Goal: Use online tool/utility: Utilize a website feature to perform a specific function

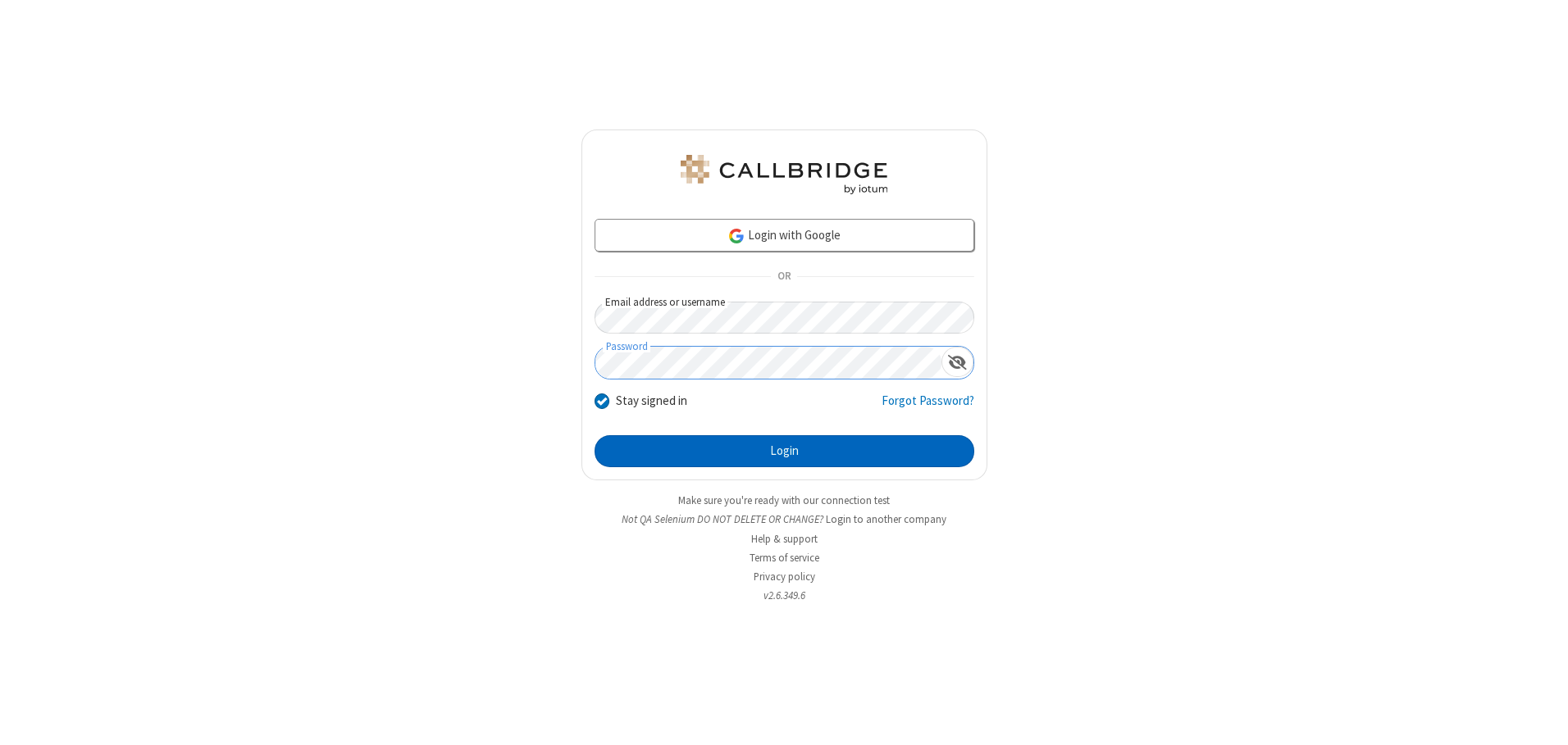
click at [784, 451] on button "Login" at bounding box center [784, 452] width 379 height 33
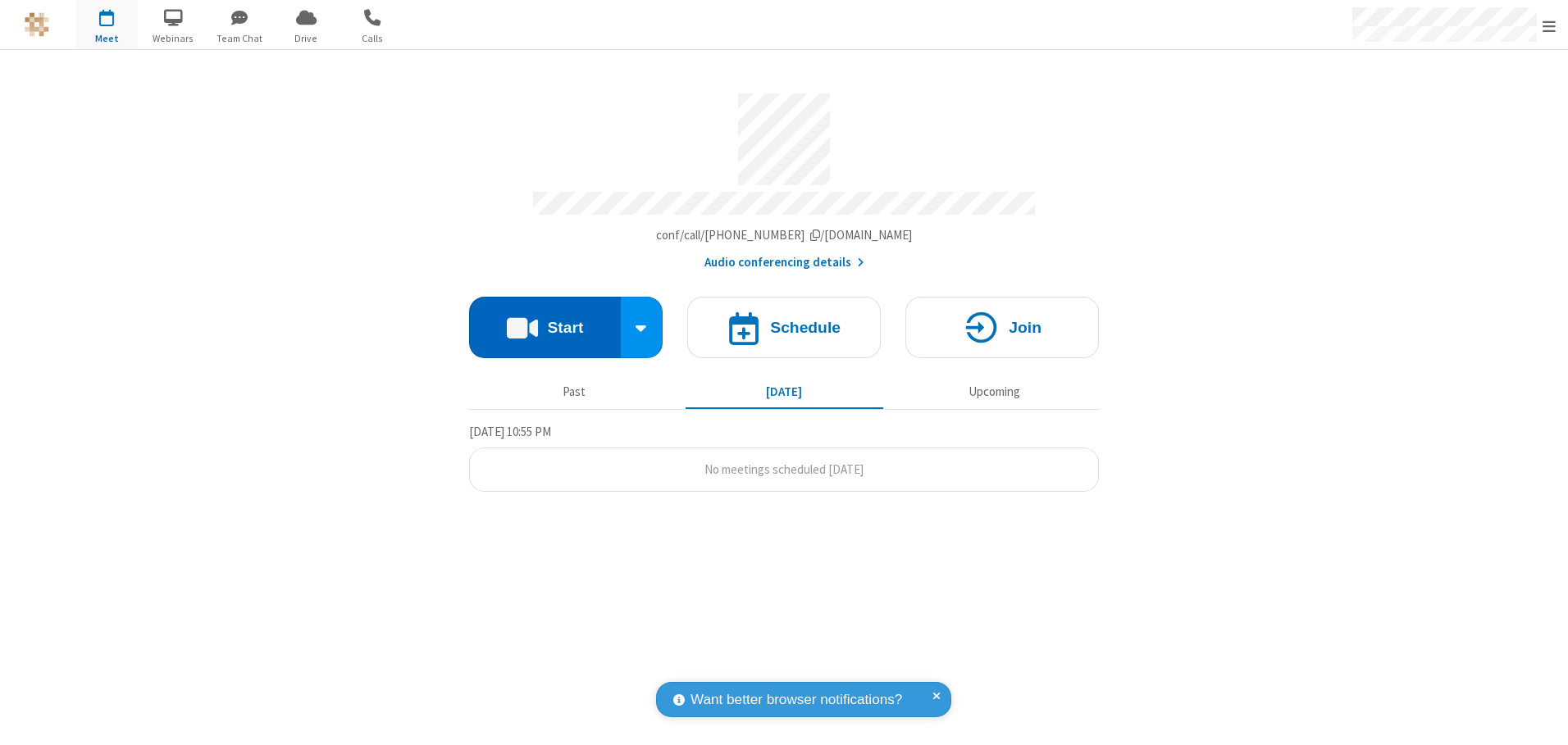
click at [545, 321] on button "Start" at bounding box center [545, 327] width 151 height 61
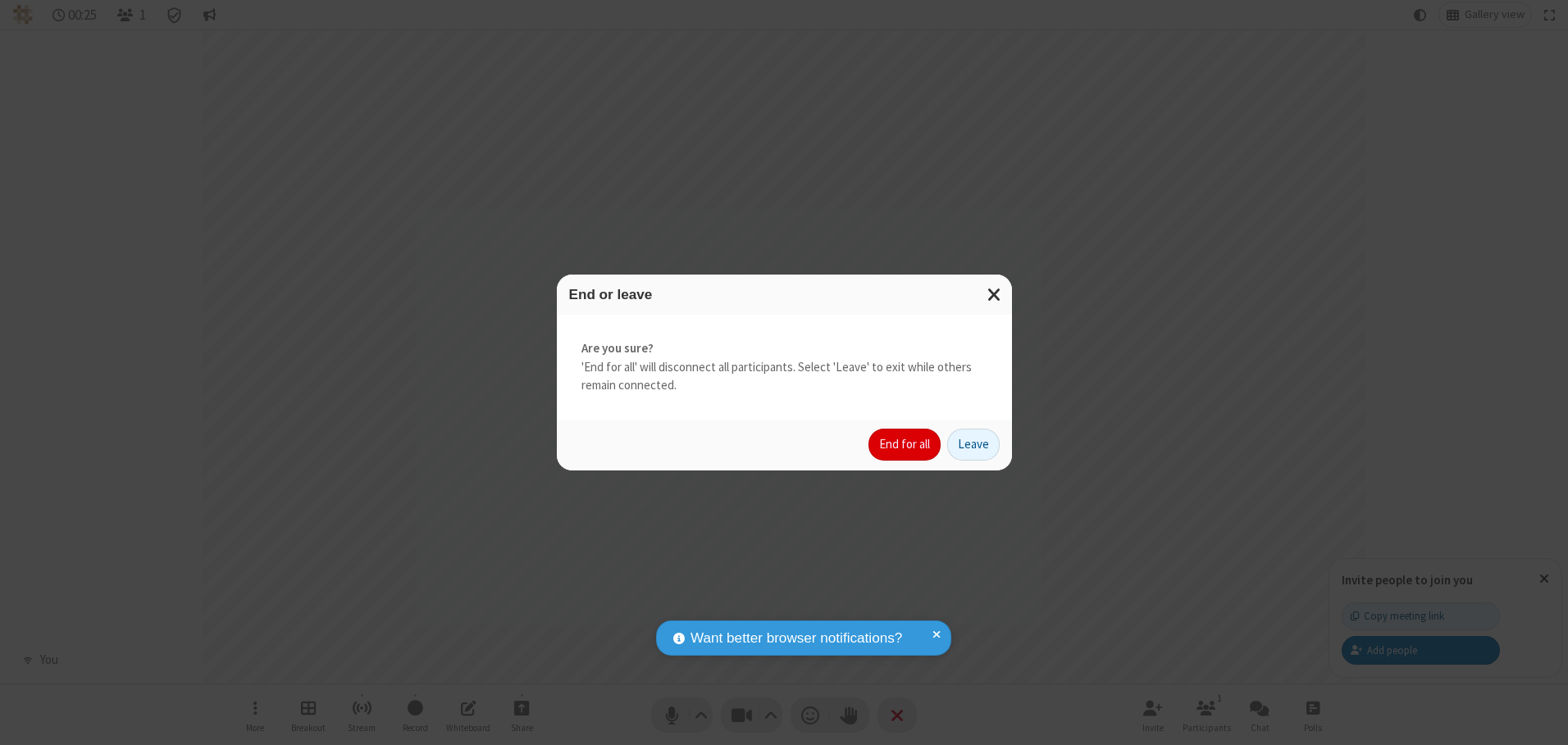
click at [905, 444] on button "End for all" at bounding box center [904, 445] width 72 height 33
